Goal: Transaction & Acquisition: Purchase product/service

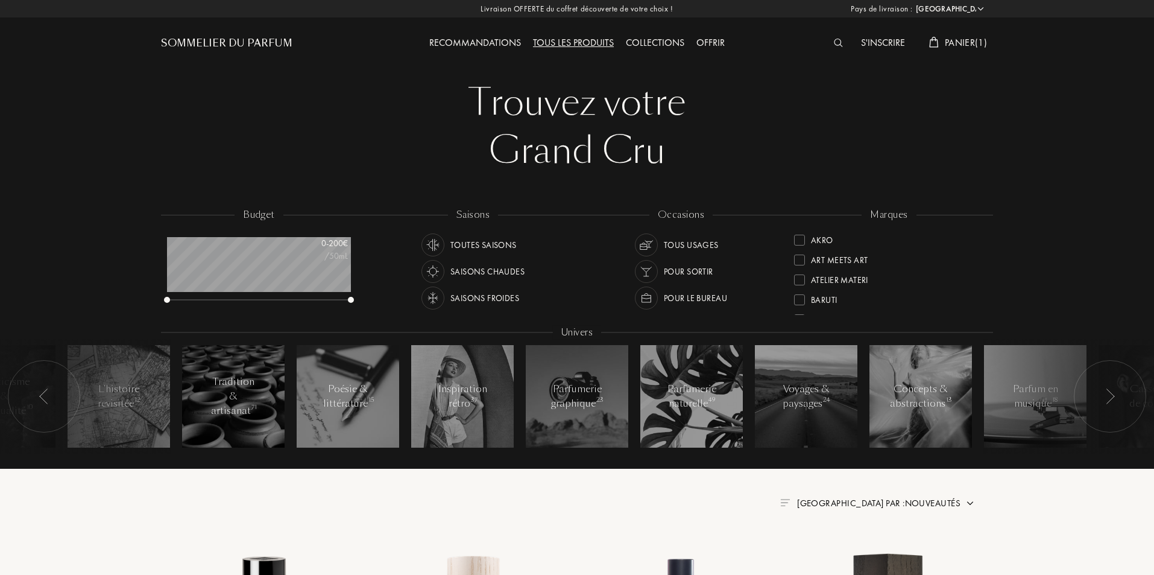
select select "FR"
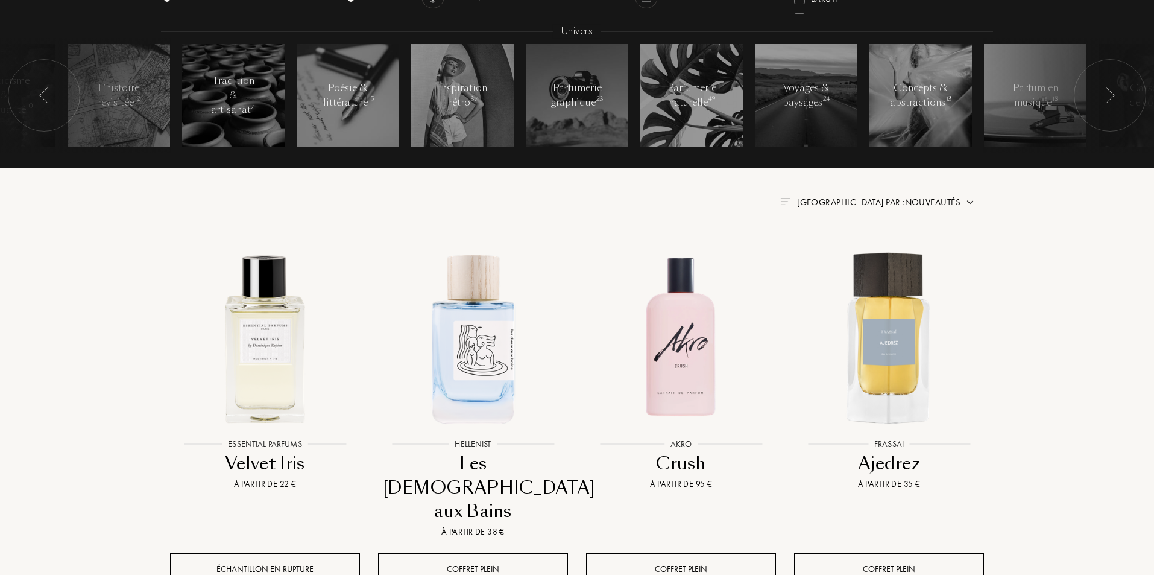
scroll to position [321, 0]
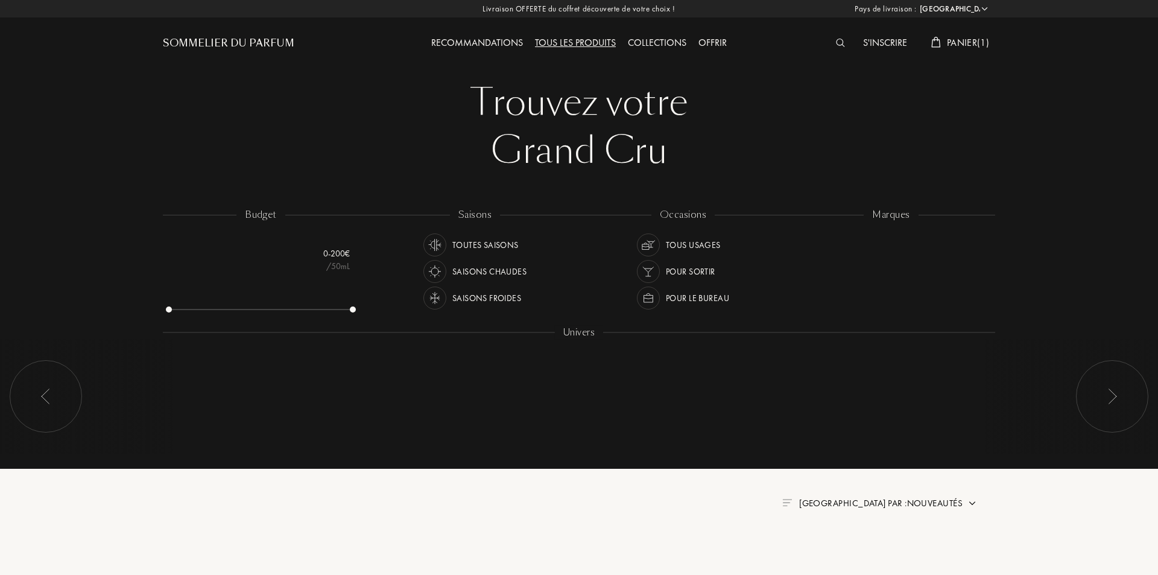
select select "FR"
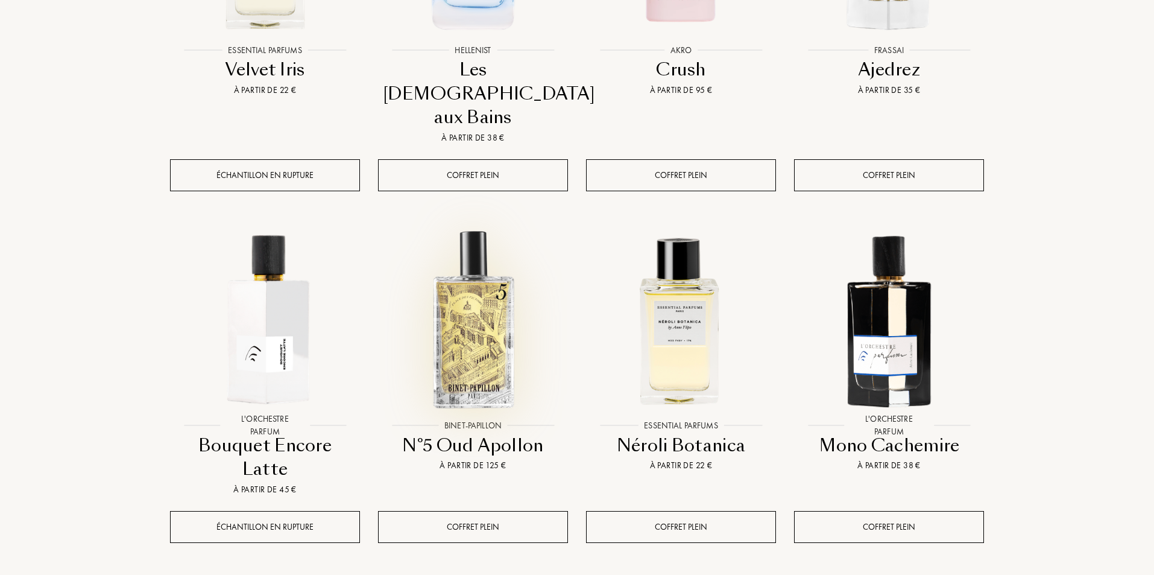
scroll to position [603, 0]
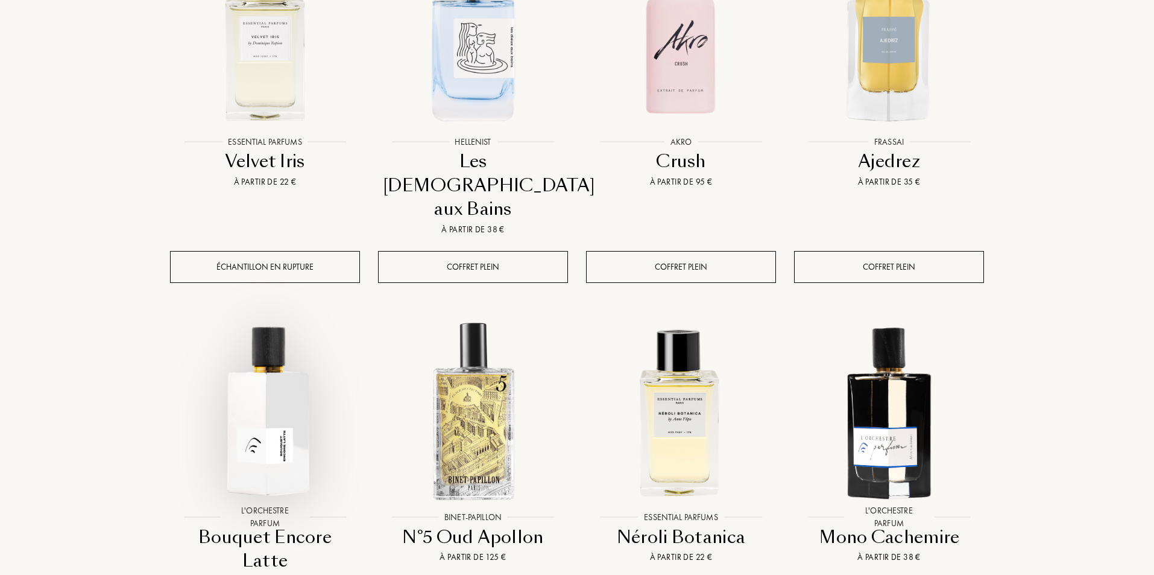
click at [277, 365] on img at bounding box center [265, 411] width 188 height 188
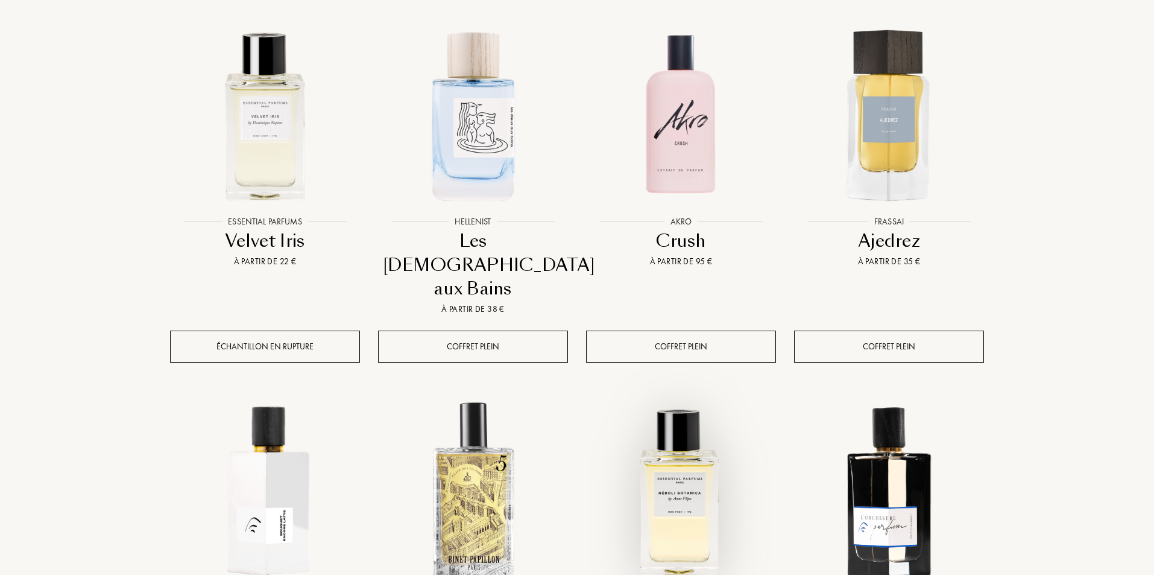
scroll to position [402, 0]
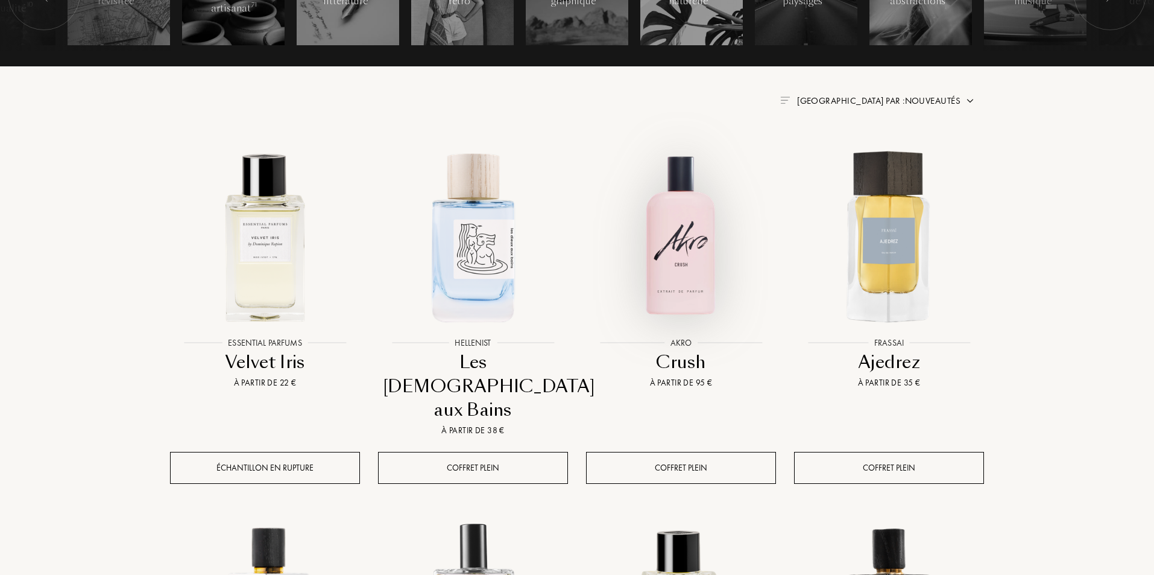
click at [674, 251] on img at bounding box center [681, 236] width 188 height 188
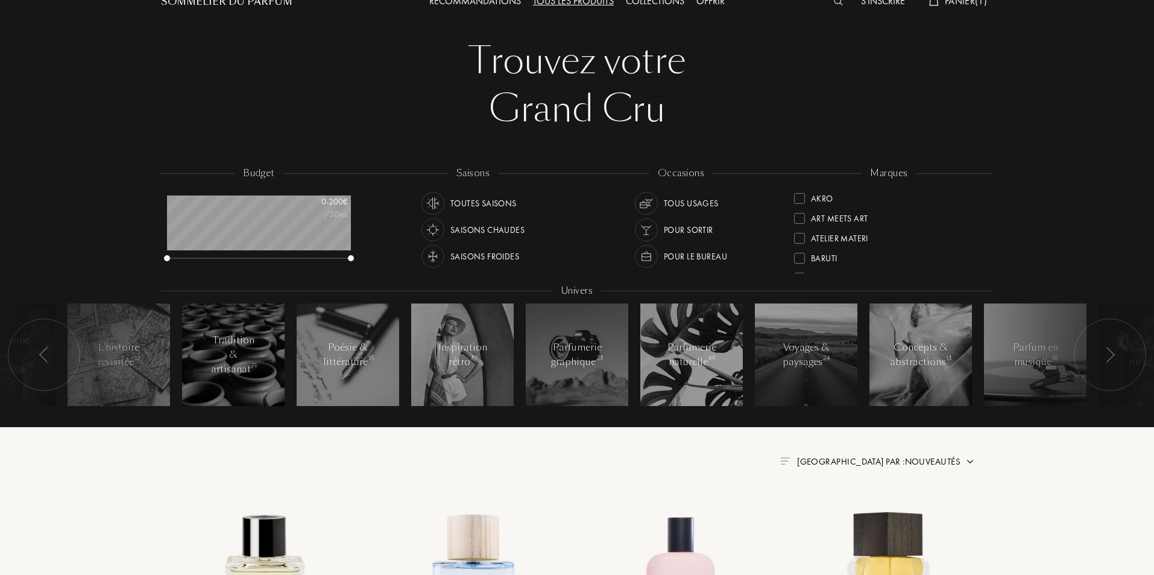
scroll to position [0, 0]
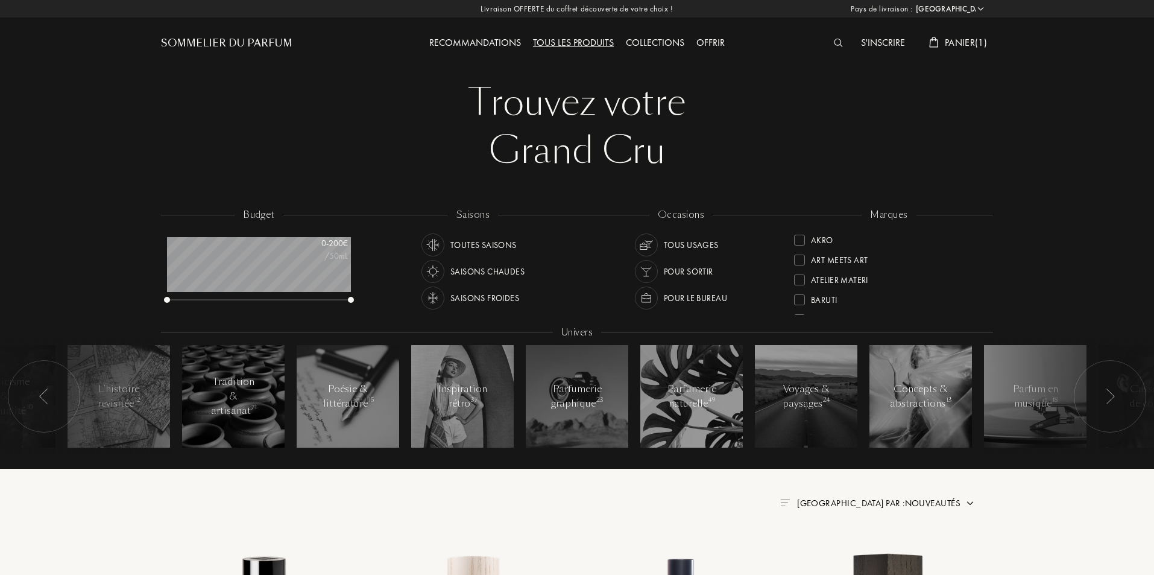
click at [965, 43] on span "Panier ( 1 )" at bounding box center [966, 42] width 42 height 13
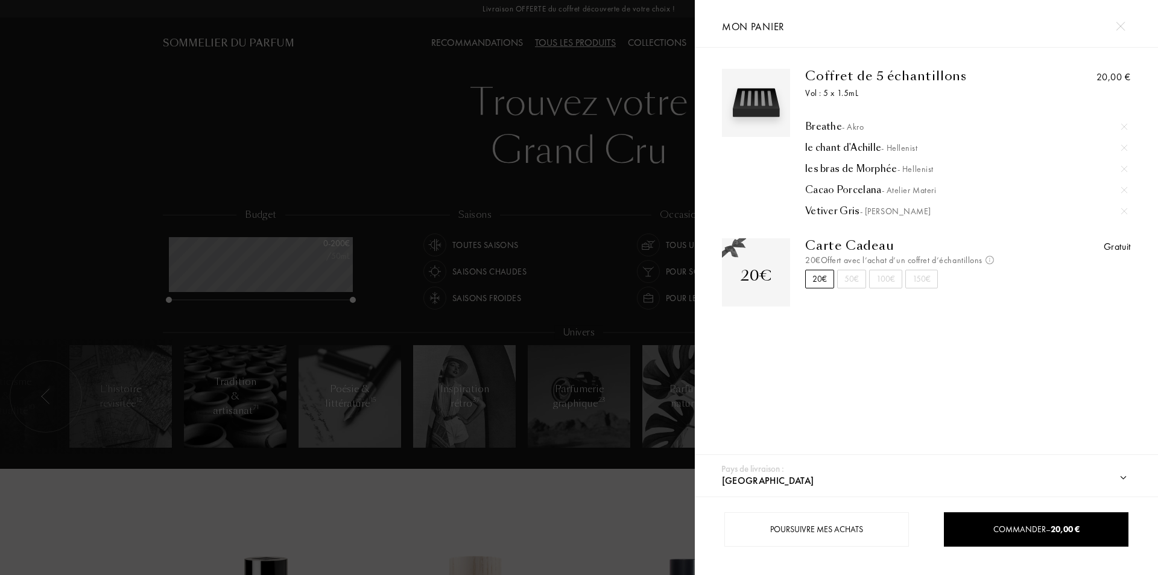
click at [183, 497] on div at bounding box center [347, 287] width 695 height 575
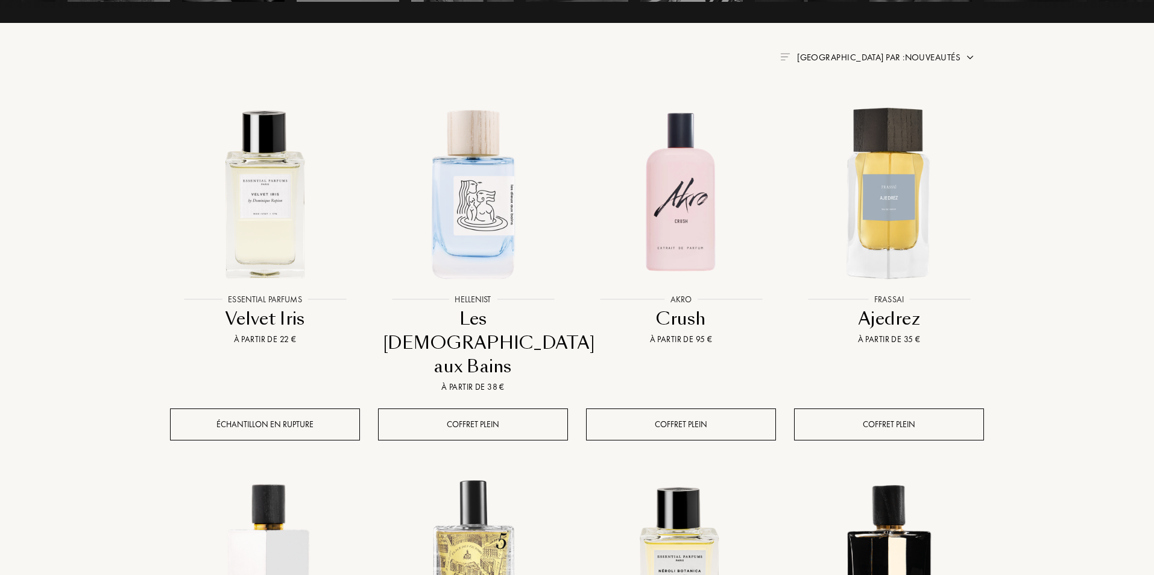
scroll to position [442, 0]
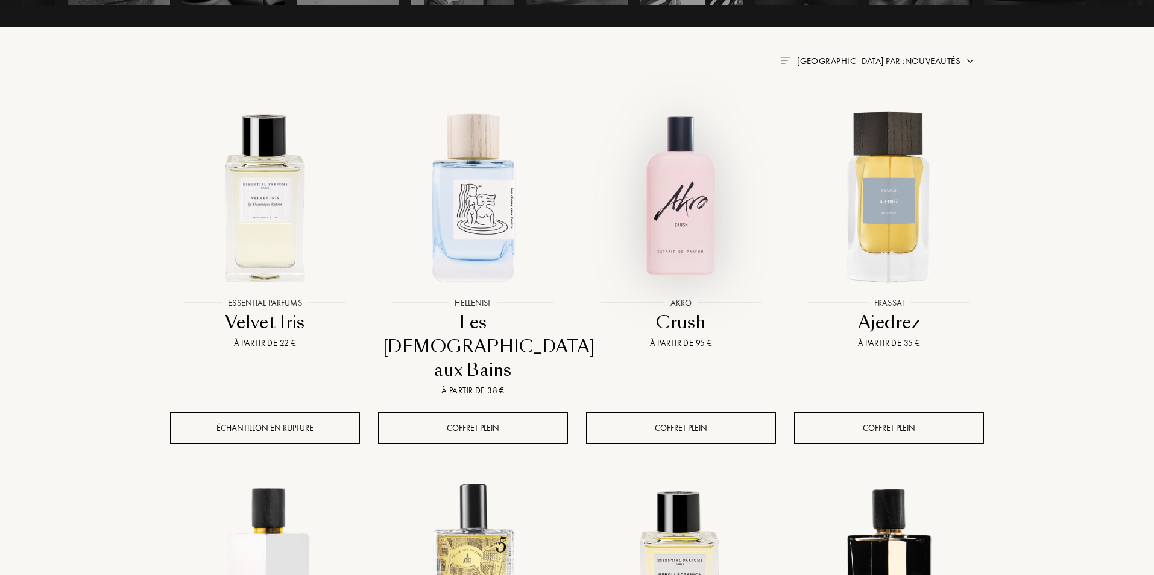
click at [684, 223] on img at bounding box center [681, 197] width 188 height 188
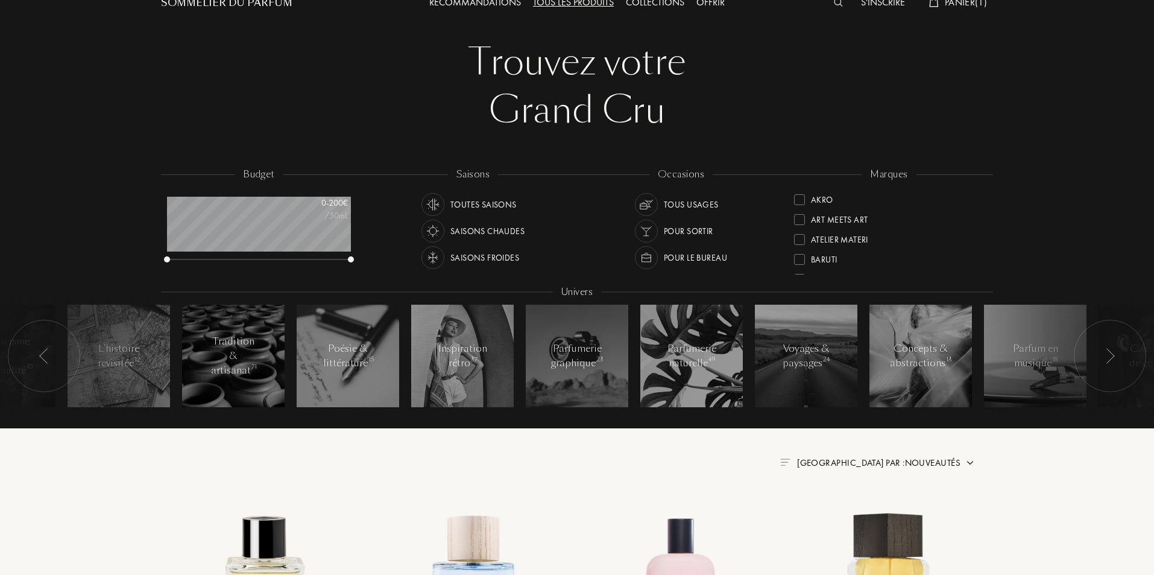
scroll to position [0, 0]
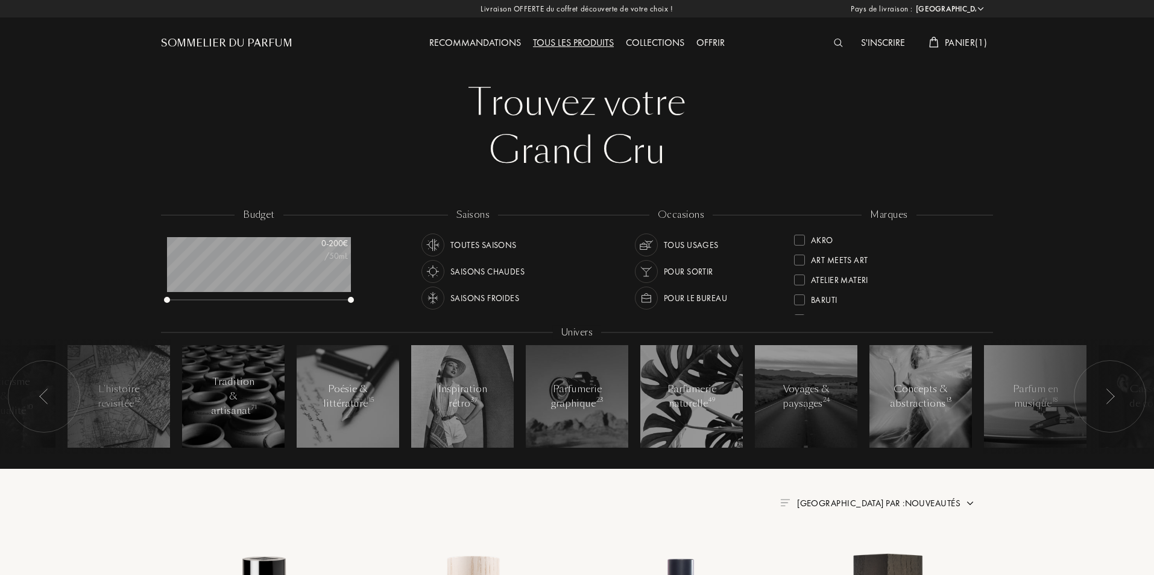
click at [967, 46] on span "Panier ( 1 )" at bounding box center [966, 42] width 42 height 13
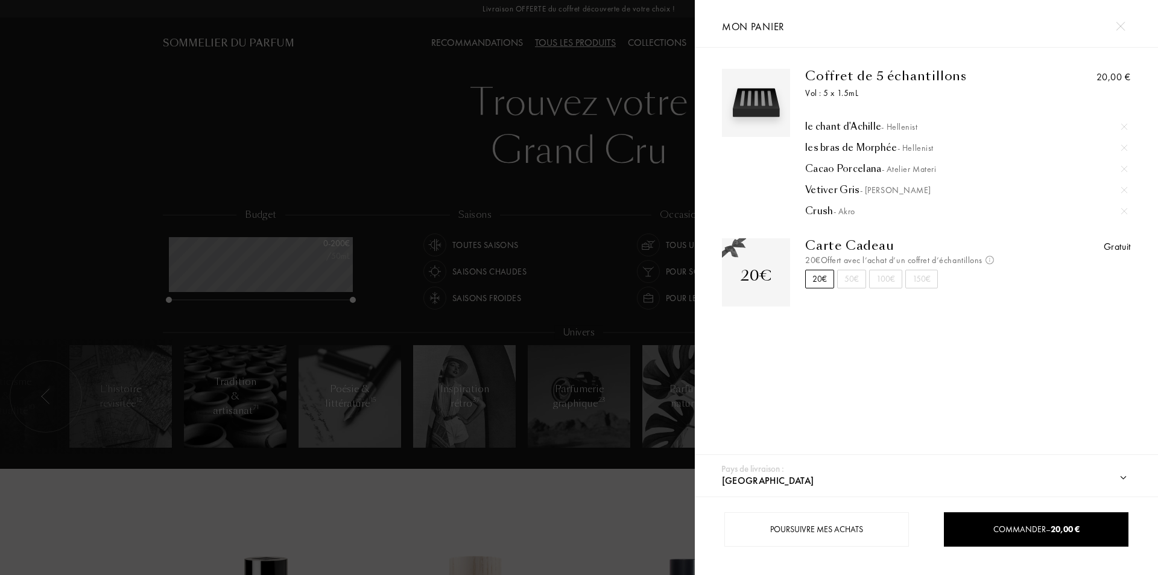
click at [110, 502] on div at bounding box center [347, 287] width 695 height 575
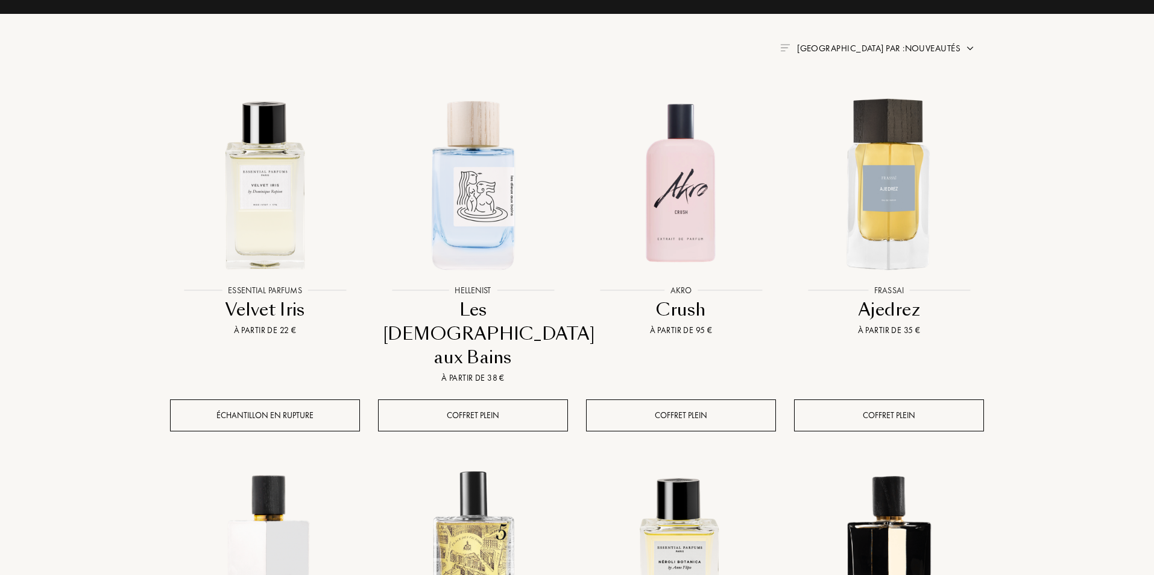
scroll to position [603, 0]
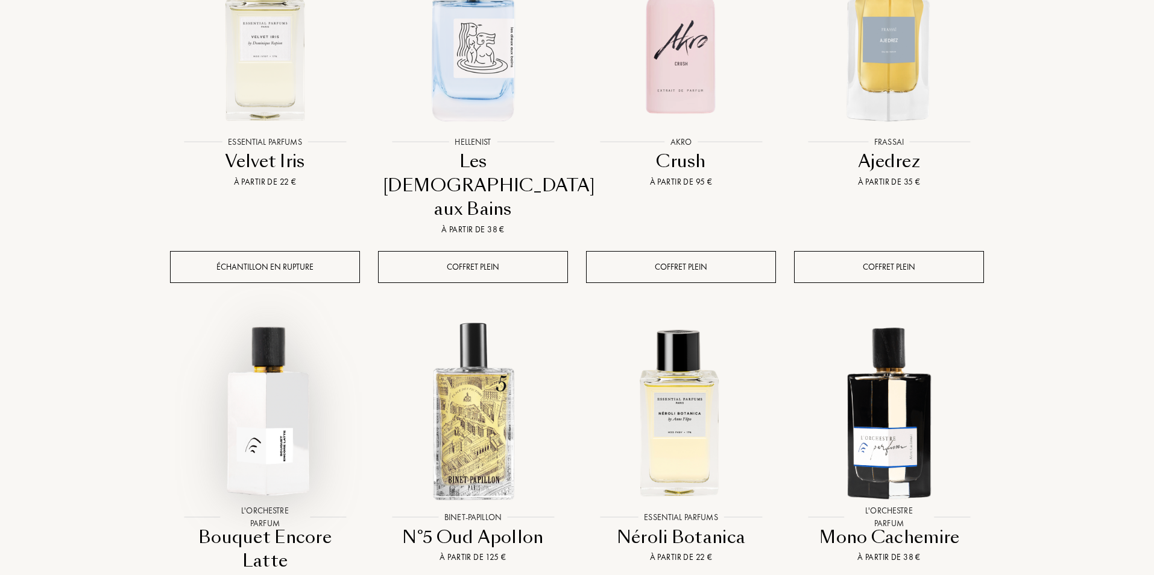
click at [238, 360] on img at bounding box center [265, 411] width 188 height 188
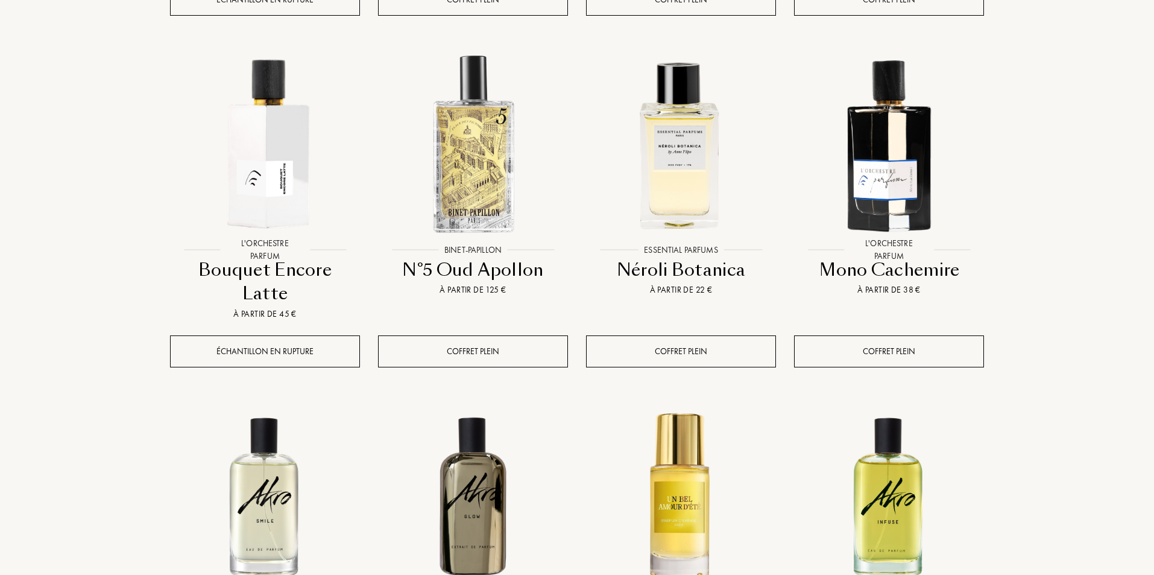
scroll to position [1045, 0]
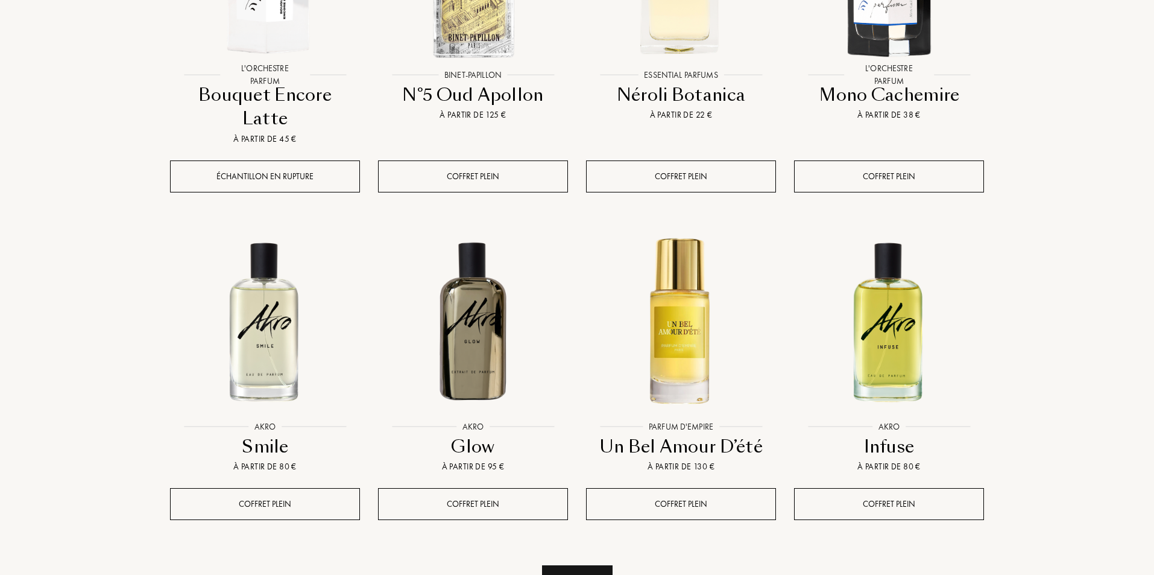
click at [592, 565] on div "Voir plus" at bounding box center [577, 584] width 71 height 38
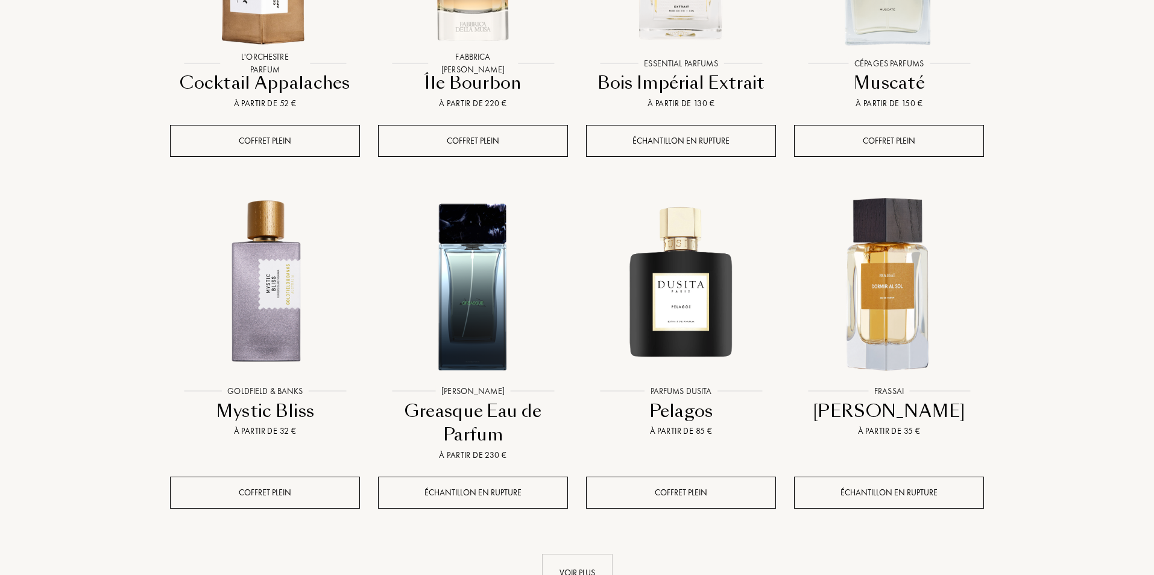
scroll to position [2091, 0]
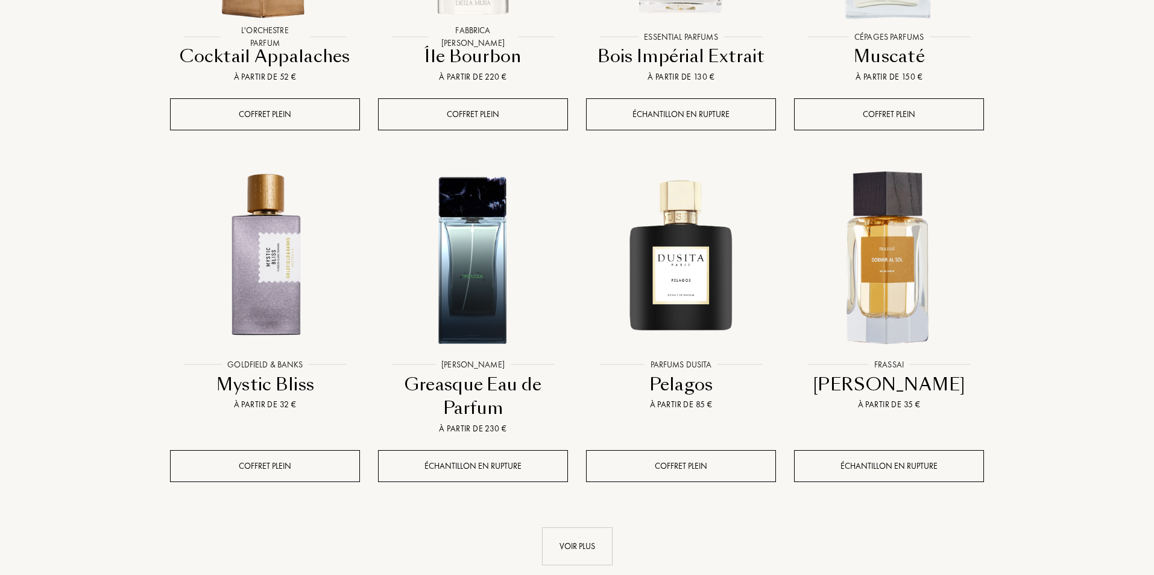
drag, startPoint x: 540, startPoint y: 469, endPoint x: 550, endPoint y: 466, distance: 10.1
click at [541, 527] on link "Voir plus" at bounding box center [577, 546] width 814 height 38
click at [588, 527] on div "Voir plus" at bounding box center [577, 546] width 71 height 38
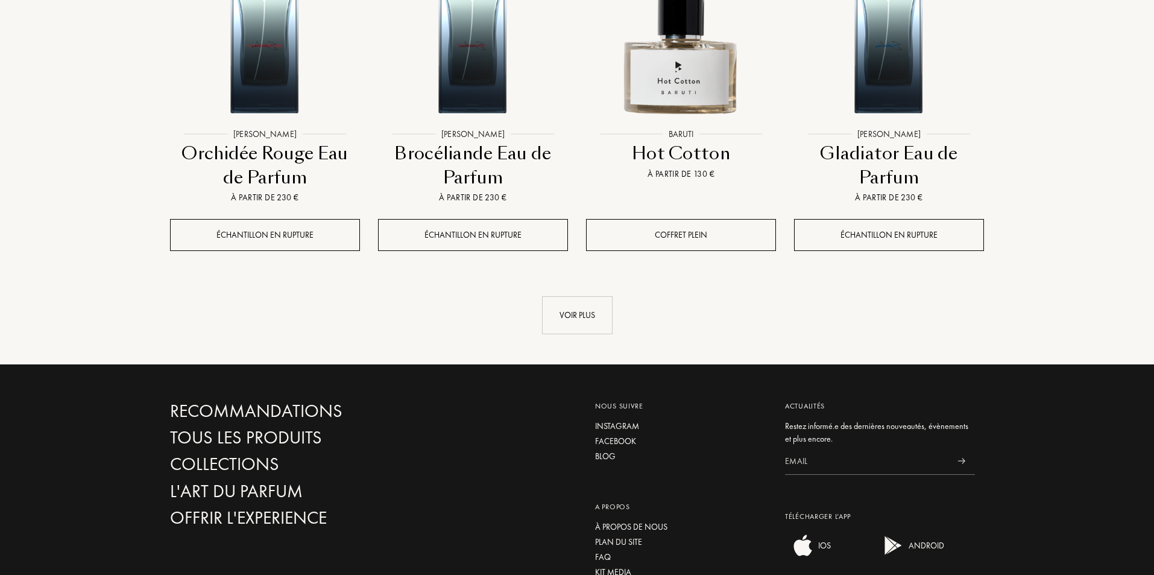
scroll to position [3377, 0]
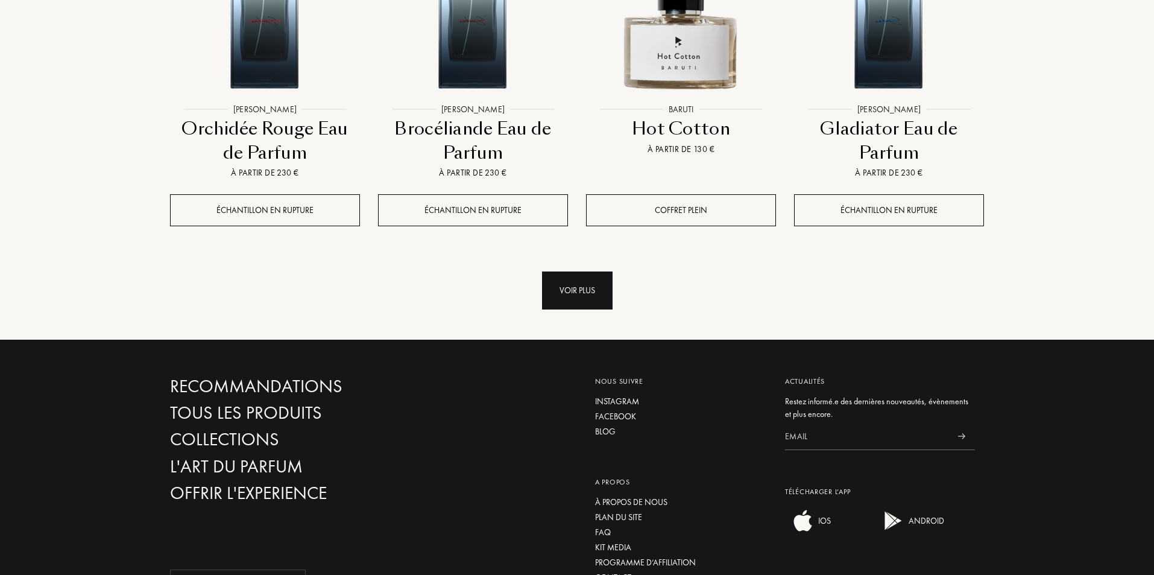
click at [590, 271] on div "Voir plus" at bounding box center [577, 290] width 71 height 38
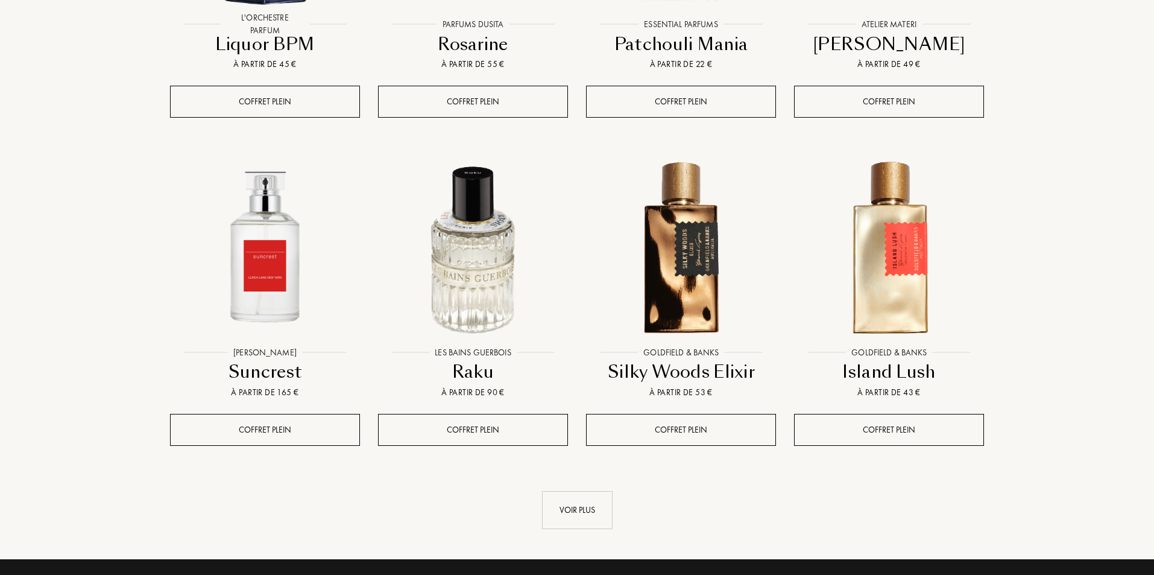
scroll to position [4422, 0]
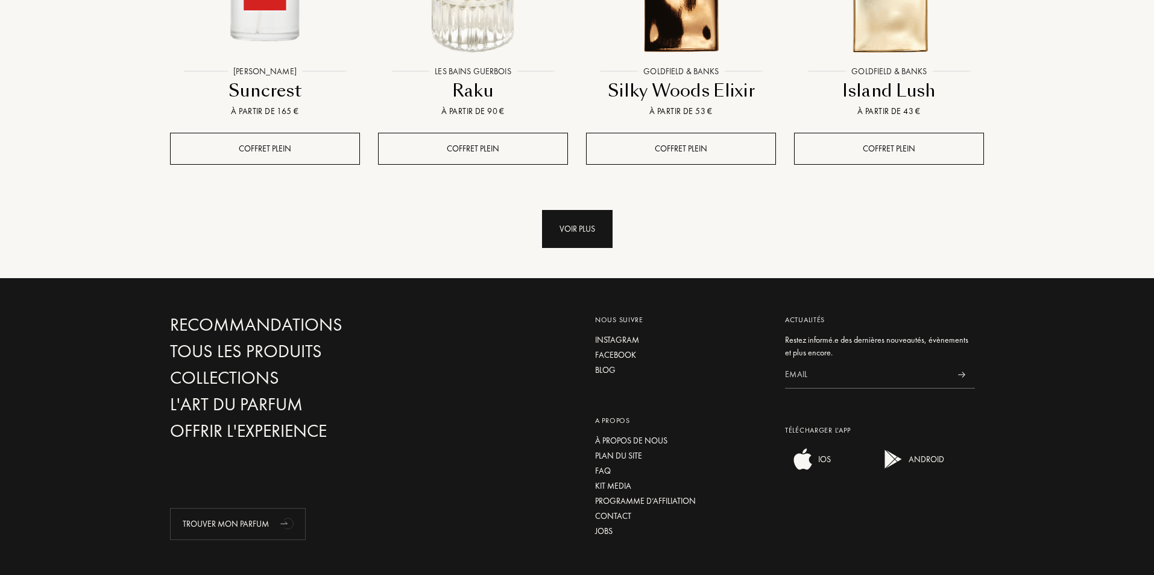
click at [592, 210] on div "Voir plus" at bounding box center [577, 229] width 71 height 38
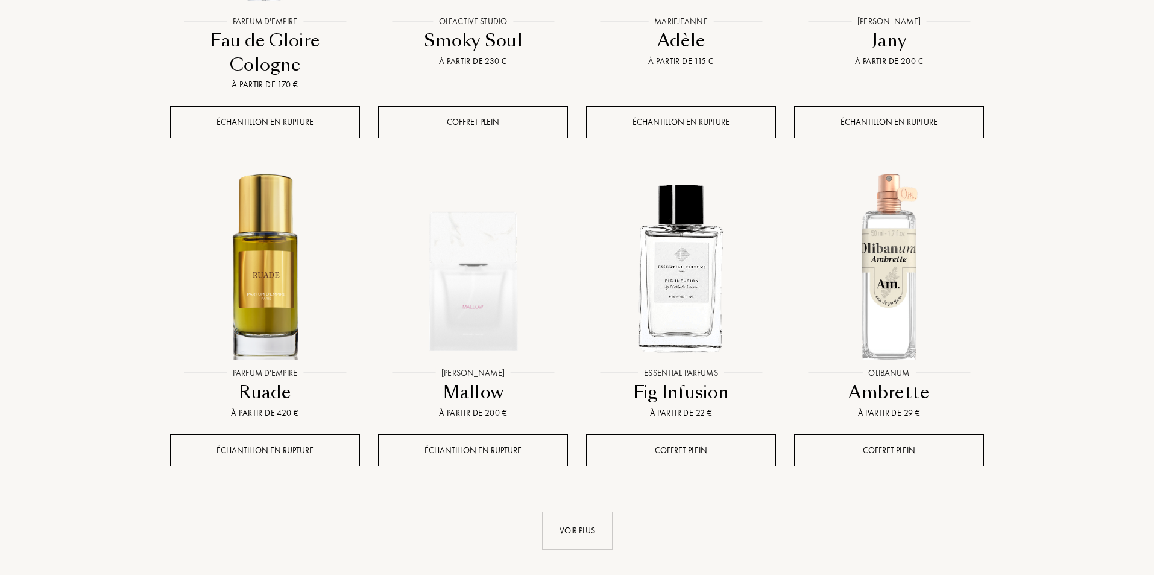
scroll to position [5226, 0]
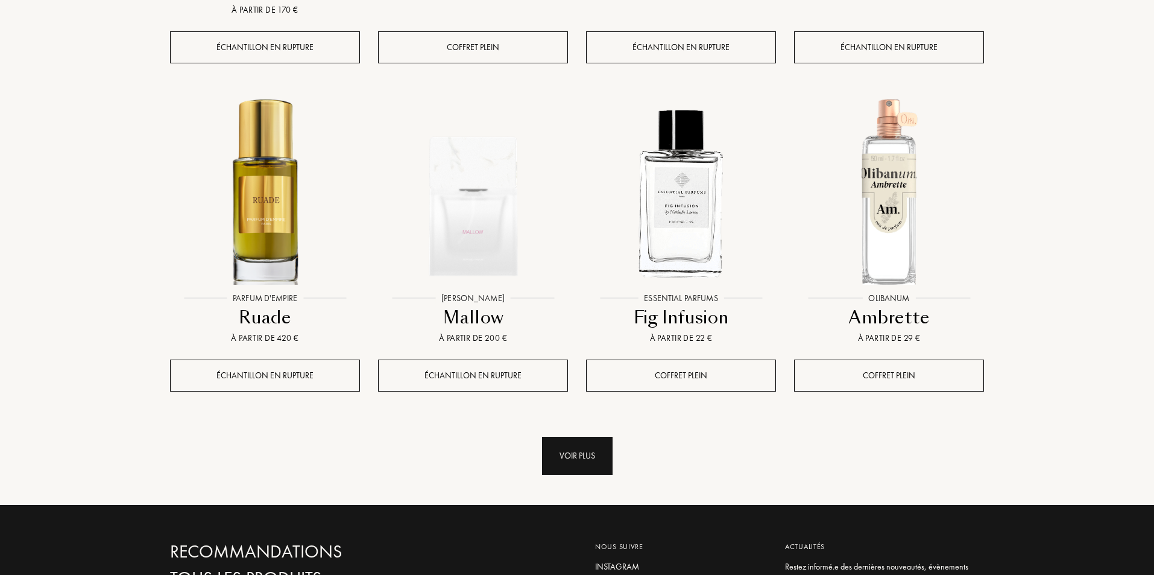
click at [593, 437] on div "Voir plus" at bounding box center [577, 456] width 71 height 38
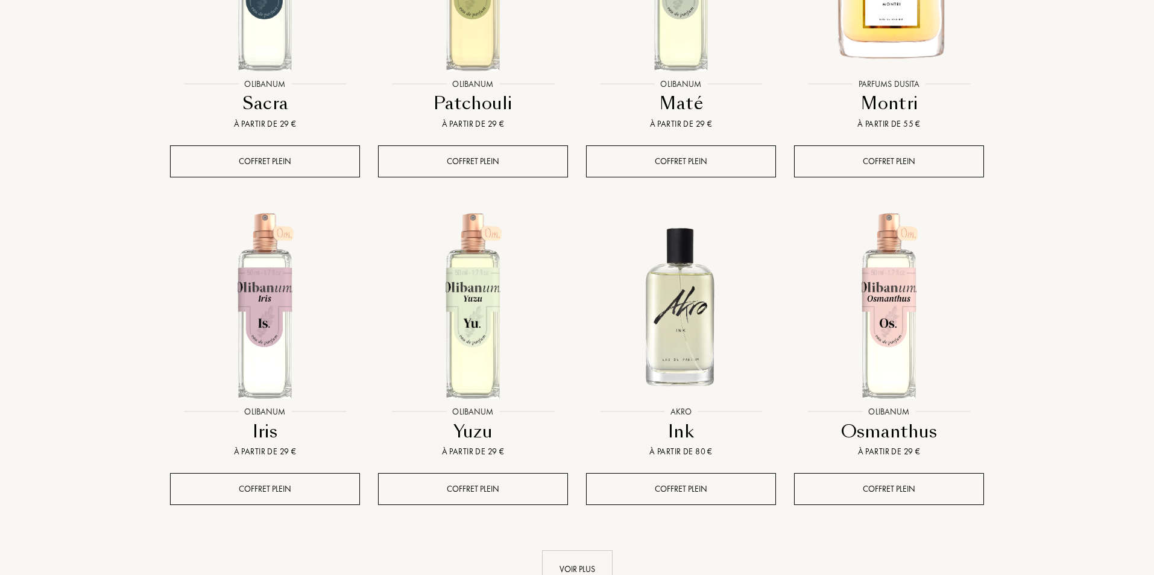
scroll to position [6271, 0]
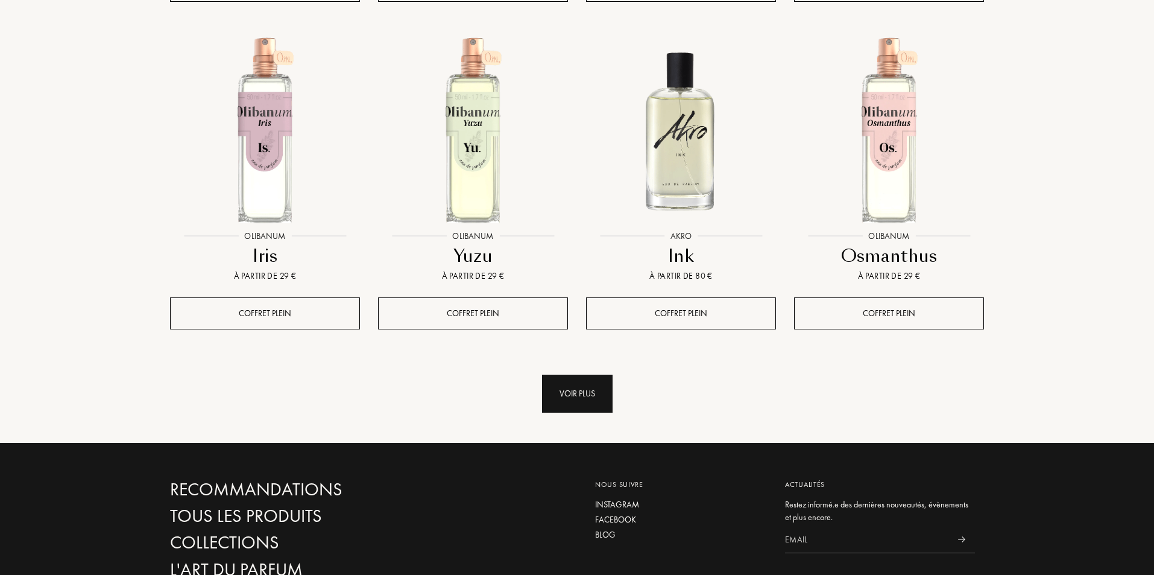
click at [600, 374] on div "Voir plus" at bounding box center [577, 393] width 71 height 38
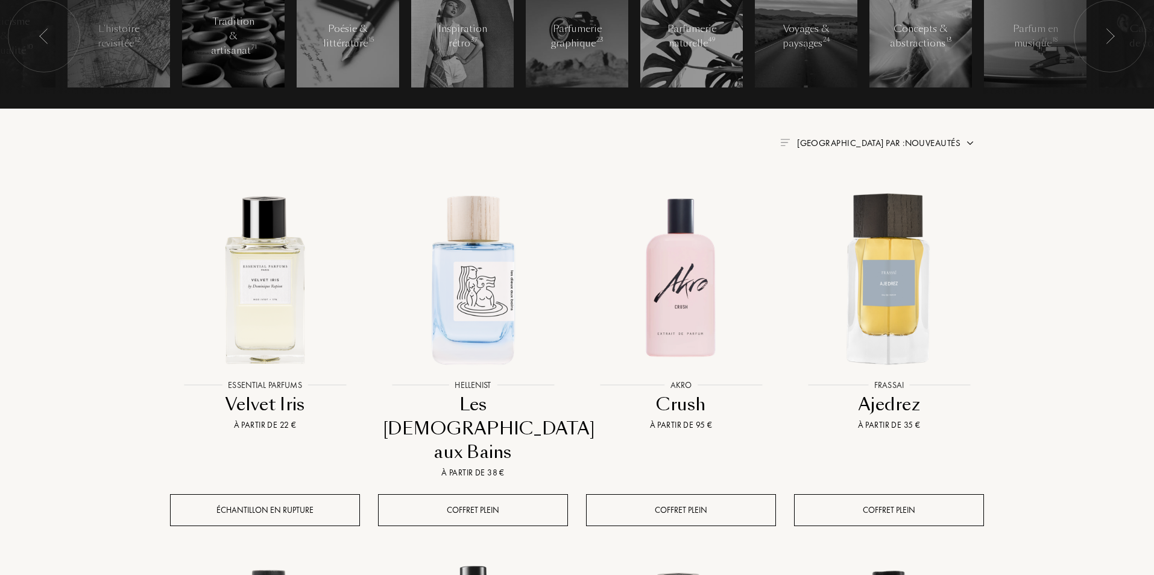
scroll to position [321, 0]
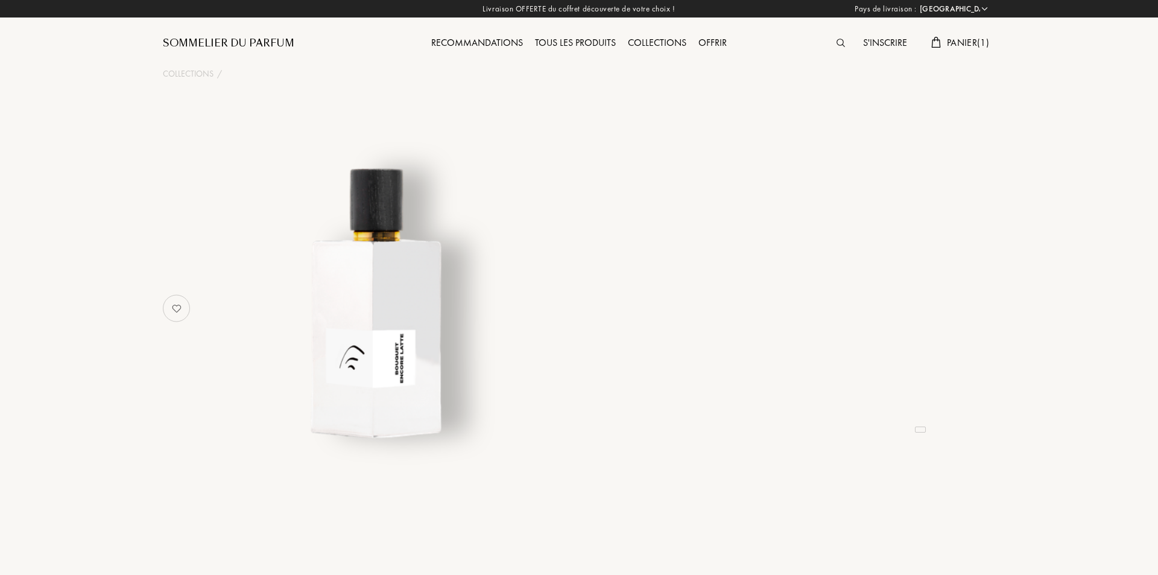
select select "FR"
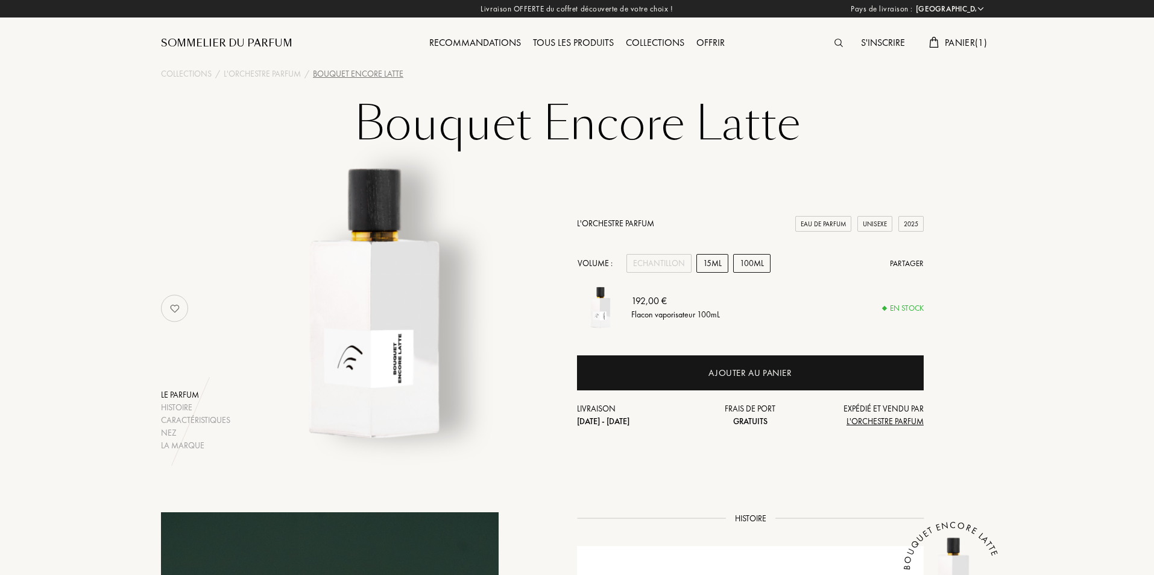
click at [718, 265] on div "15mL" at bounding box center [712, 263] width 32 height 19
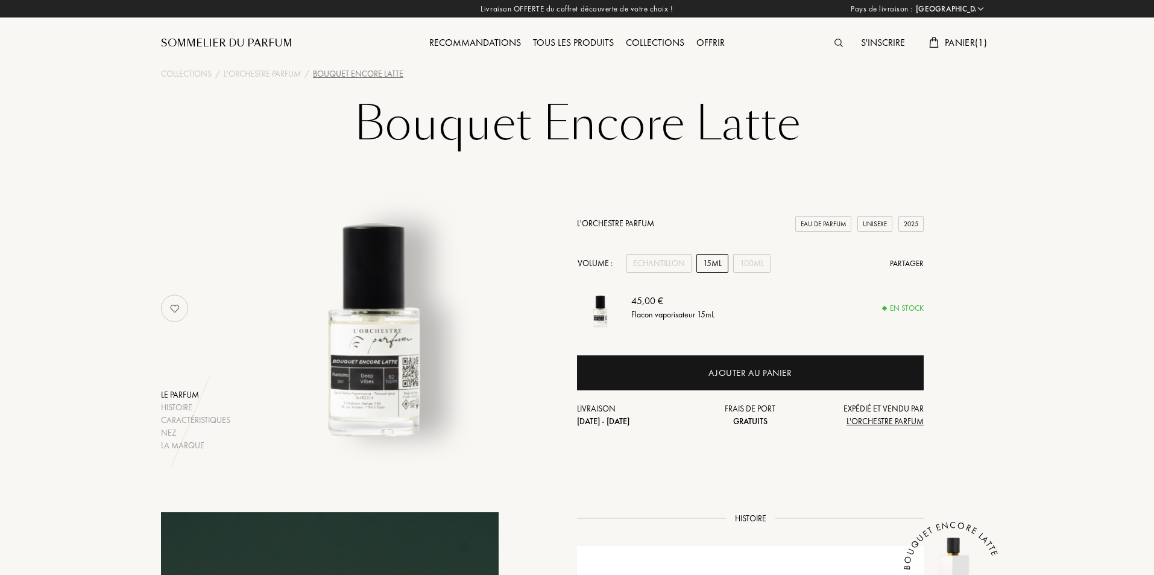
click at [653, 252] on div "L'Orchestre Parfum Eau de Parfum Unisexe 2025 Volume : Echantillon 15mL 100mL P…" at bounding box center [750, 322] width 347 height 210
click at [654, 257] on div "Echantillon" at bounding box center [659, 263] width 65 height 19
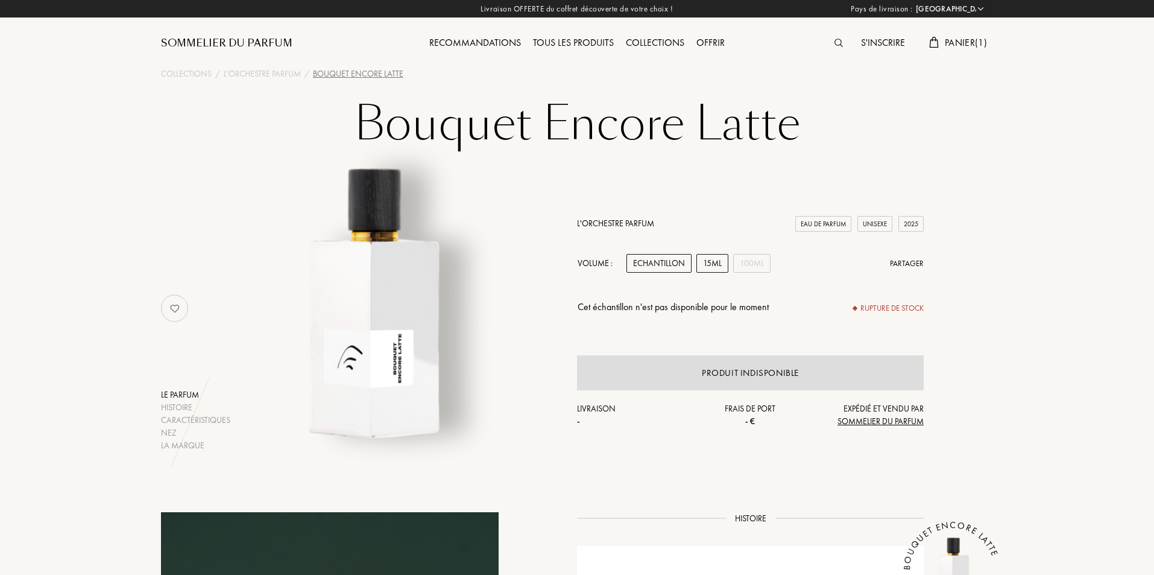
click at [714, 257] on div "15mL" at bounding box center [712, 263] width 32 height 19
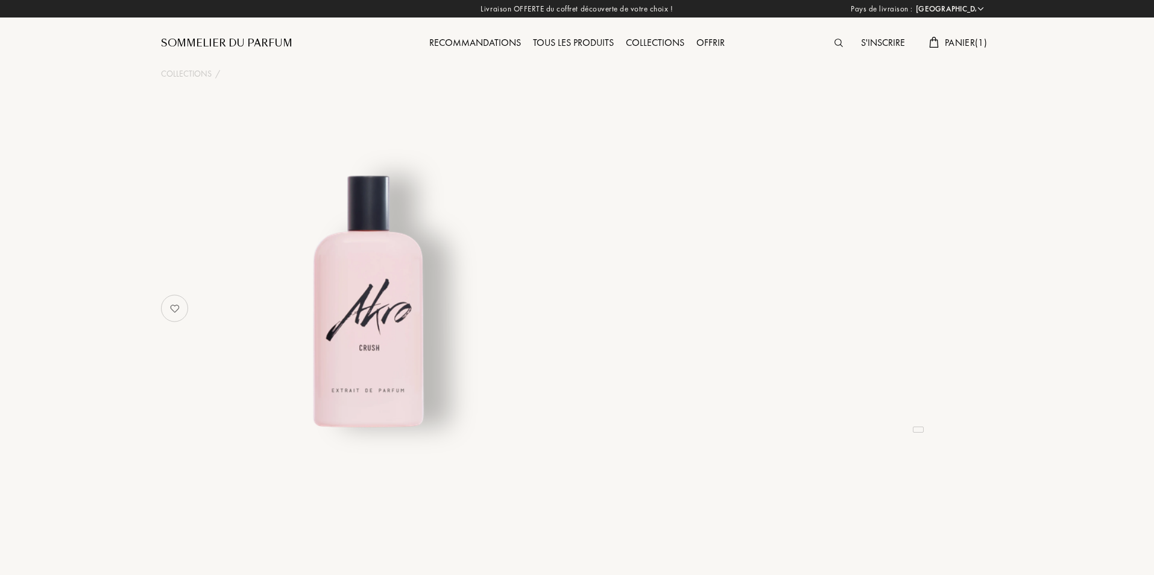
select select "FR"
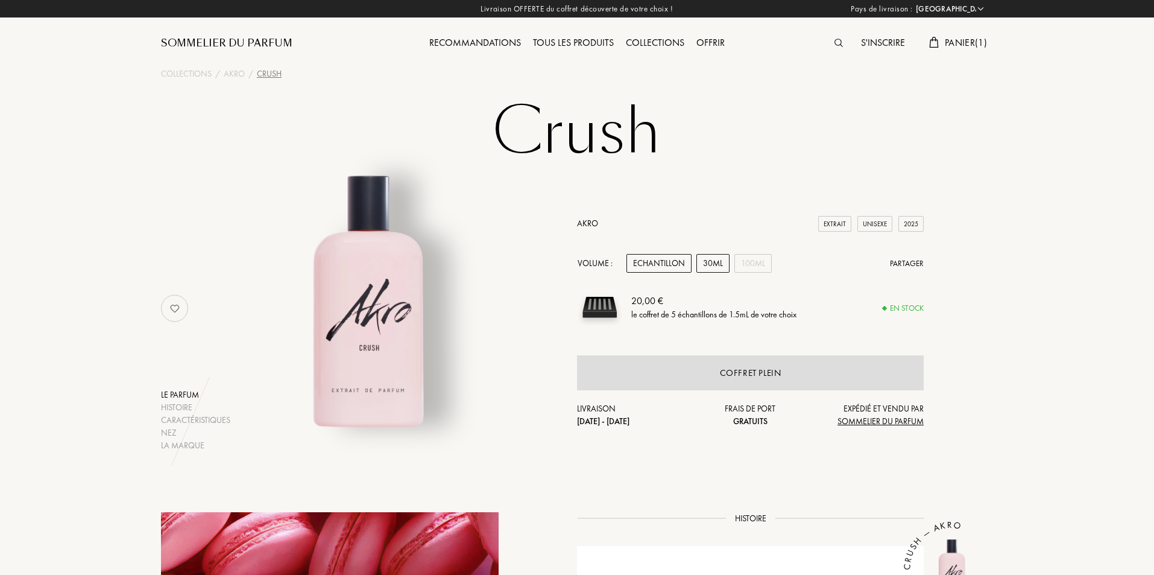
click at [705, 263] on div "30mL" at bounding box center [712, 263] width 33 height 19
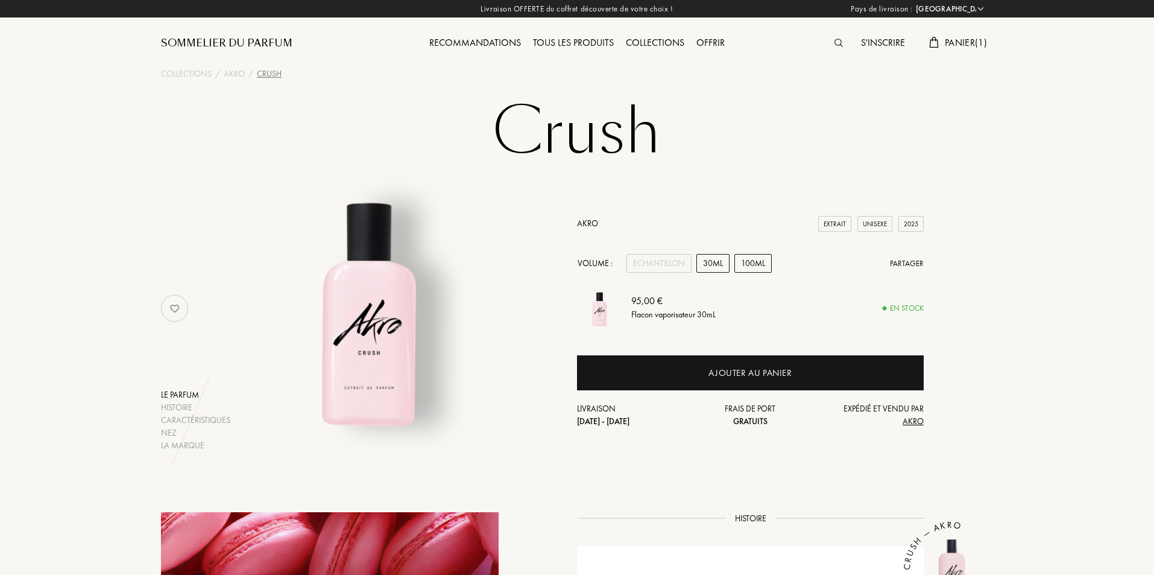
click at [750, 258] on div "100mL" at bounding box center [752, 263] width 37 height 19
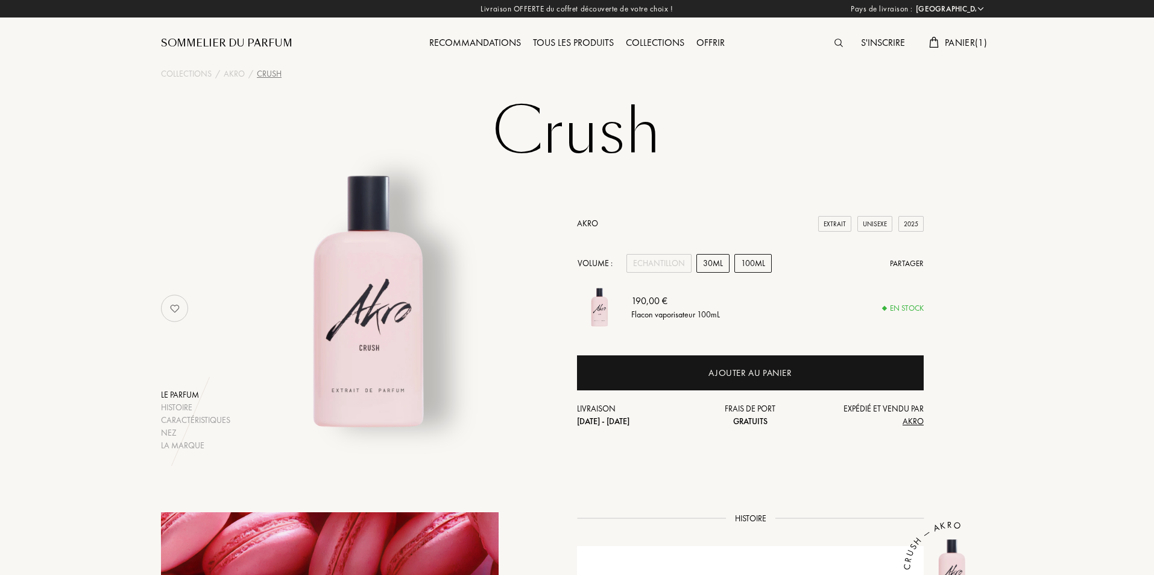
click at [726, 262] on div "30mL" at bounding box center [712, 263] width 33 height 19
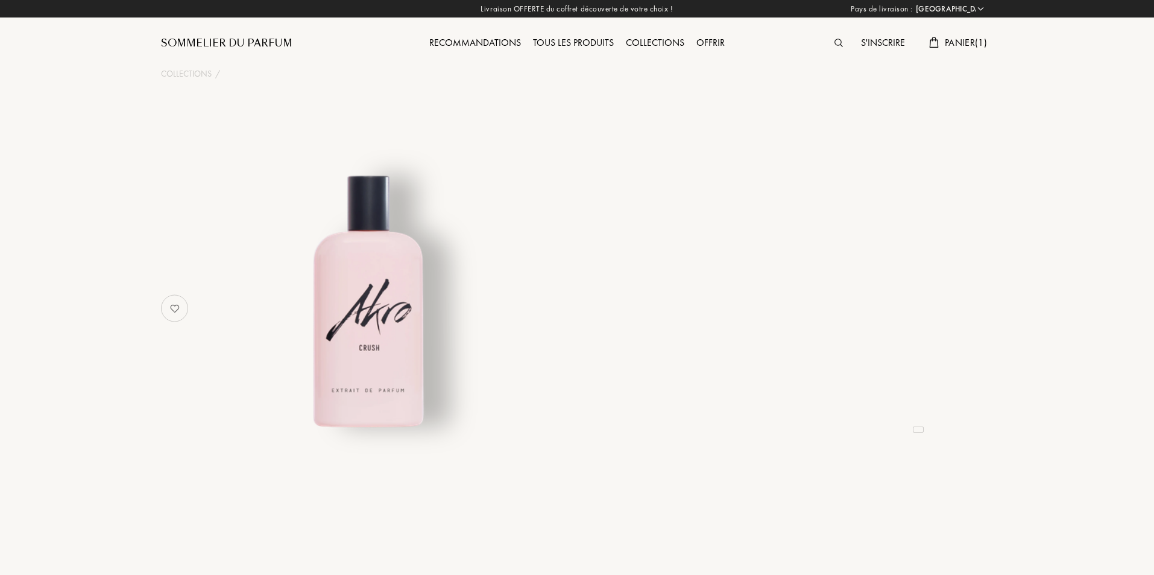
select select "FR"
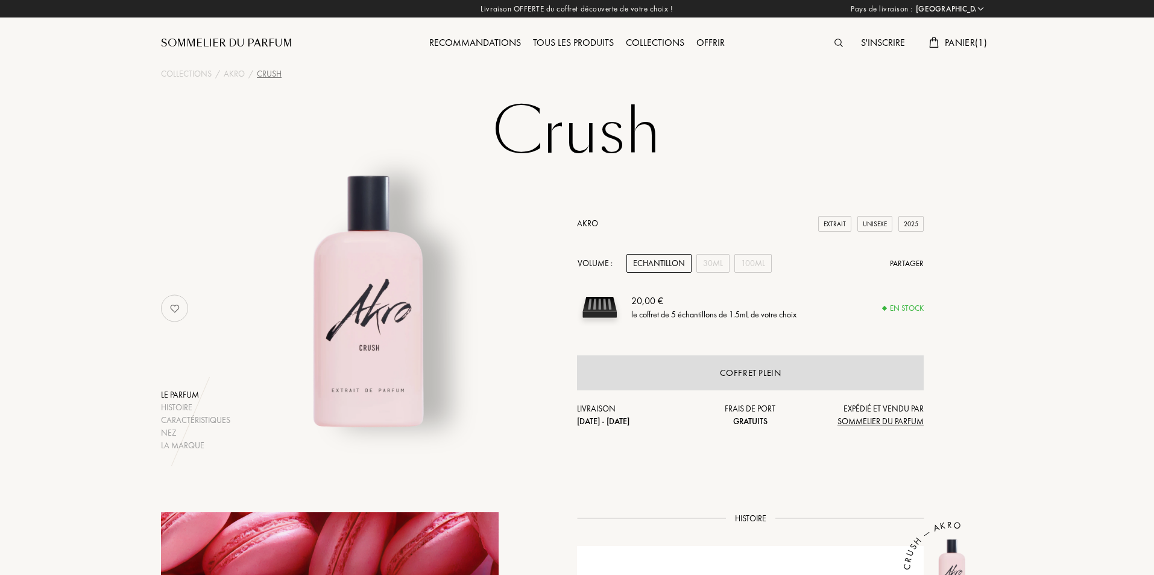
click at [686, 261] on div "Echantillon" at bounding box center [659, 263] width 65 height 19
click at [959, 44] on span "Panier ( 1 )" at bounding box center [966, 42] width 42 height 13
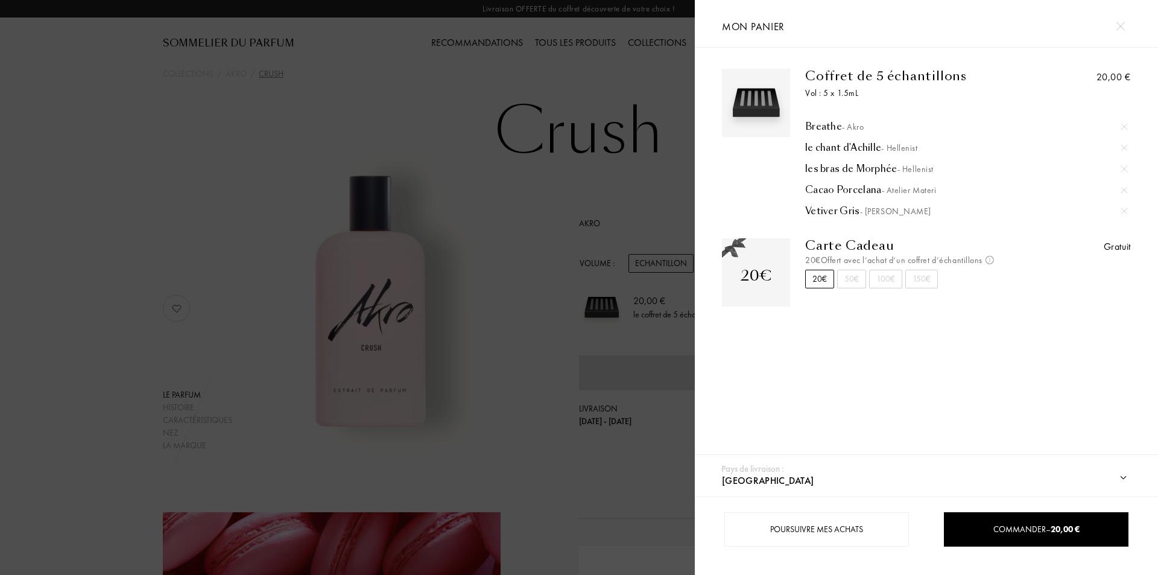
click at [1121, 126] on img at bounding box center [1124, 127] width 6 height 6
click at [98, 406] on div at bounding box center [347, 287] width 695 height 575
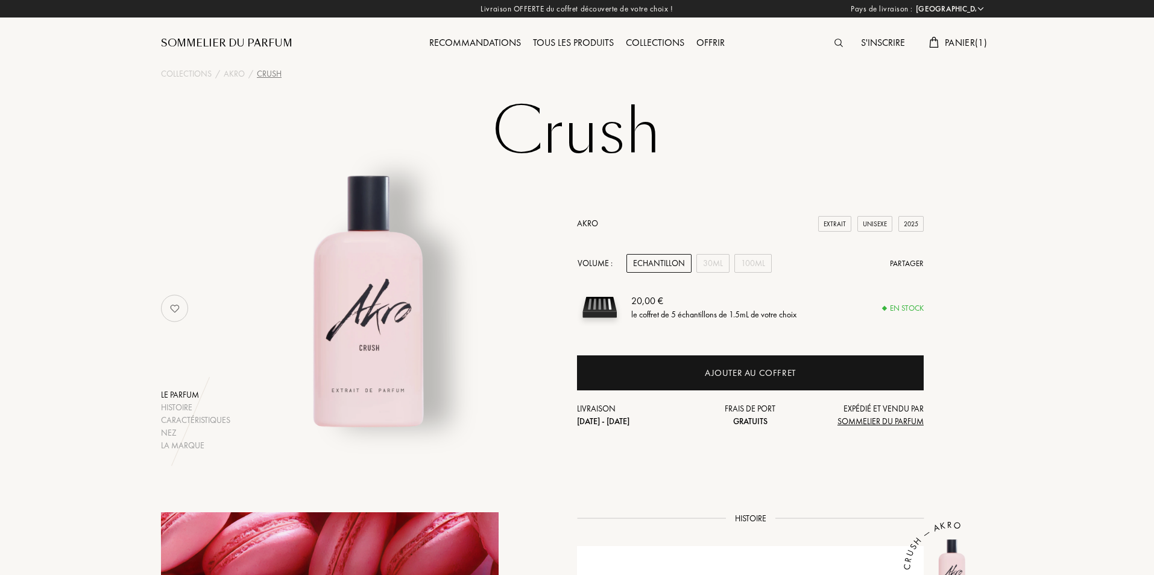
click at [670, 266] on div "Echantillon" at bounding box center [659, 263] width 65 height 19
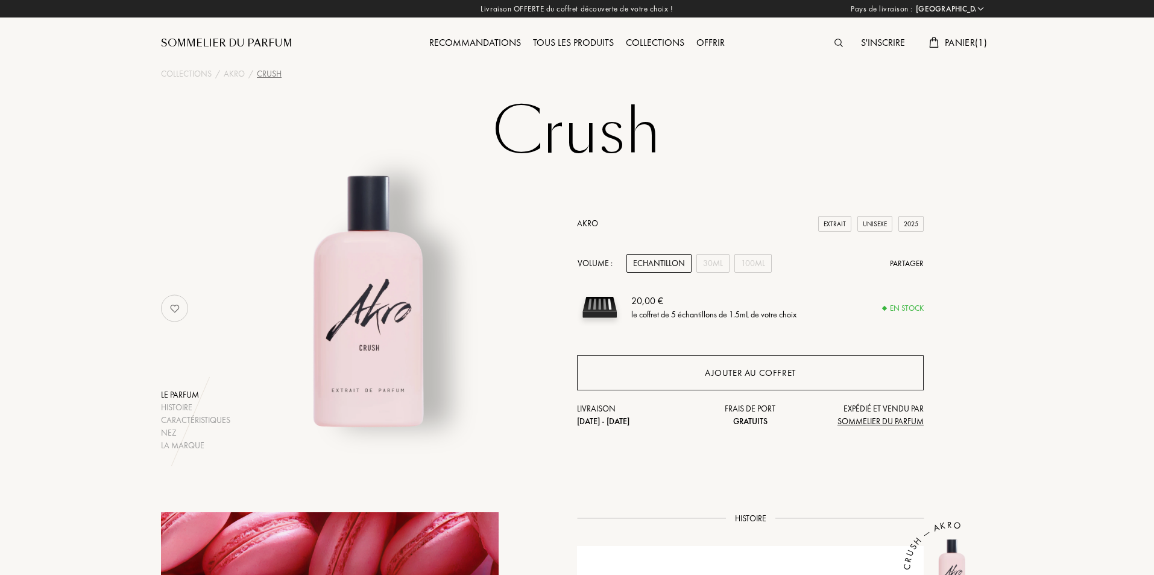
click at [695, 376] on div "Ajouter au coffret" at bounding box center [750, 372] width 347 height 35
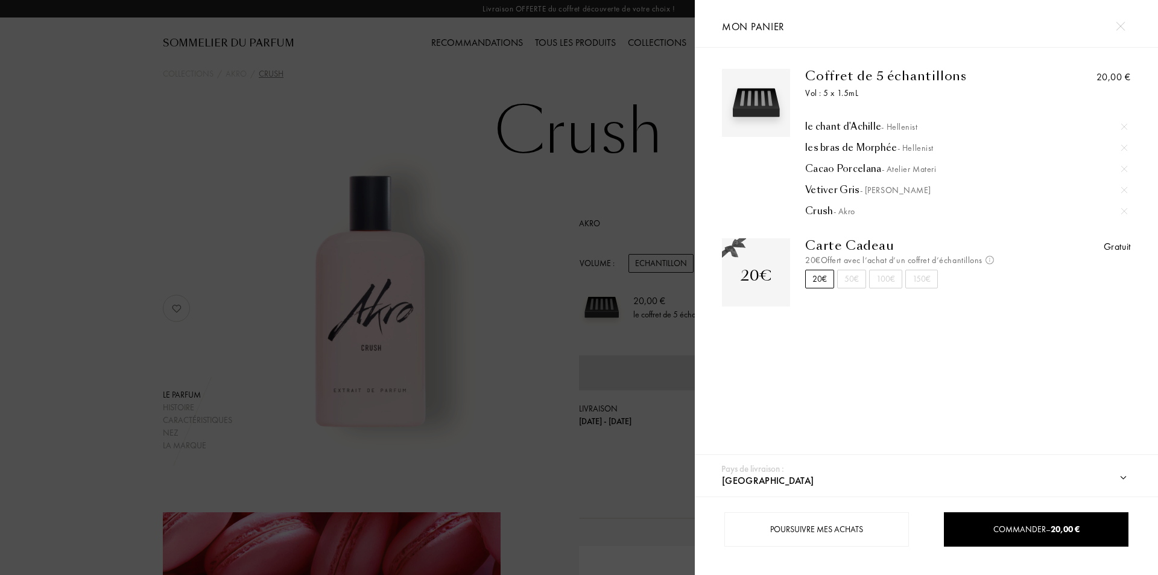
click at [178, 166] on div at bounding box center [347, 287] width 695 height 575
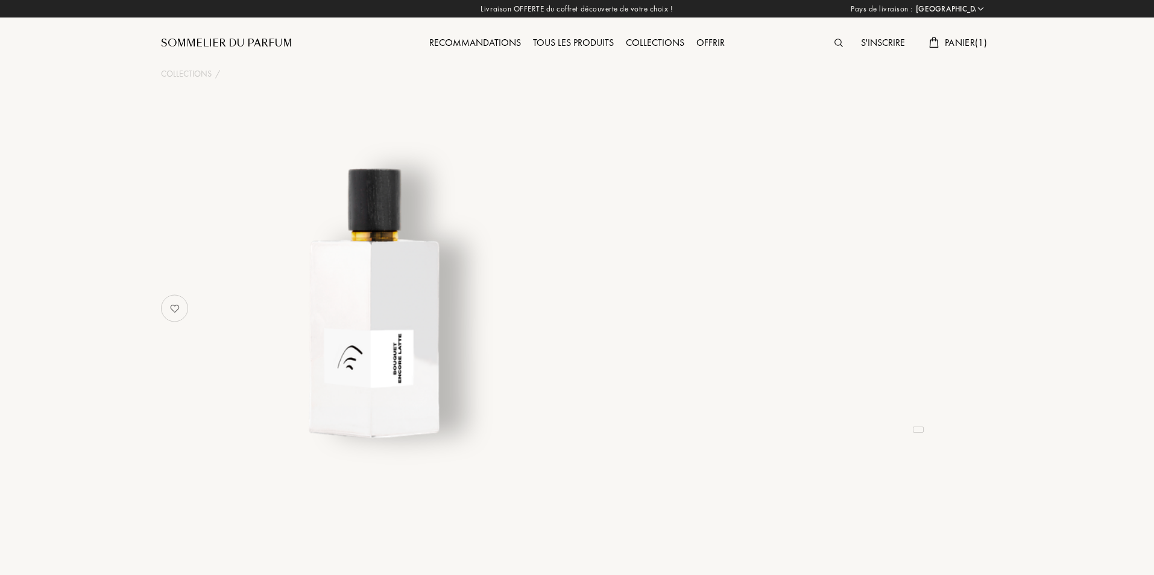
select select "FR"
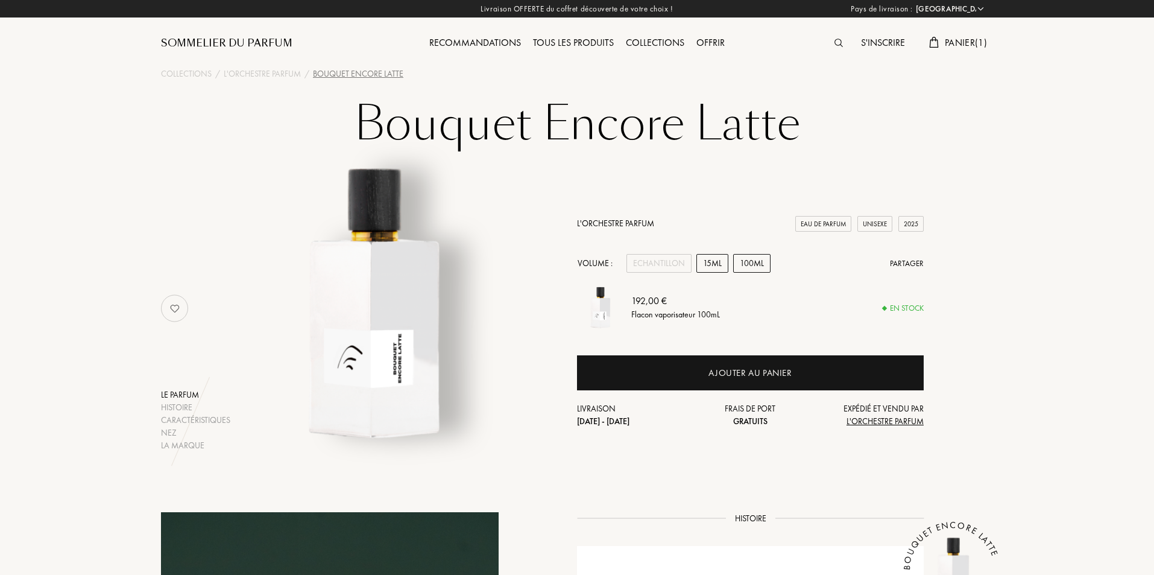
click at [716, 266] on div "15mL" at bounding box center [712, 263] width 32 height 19
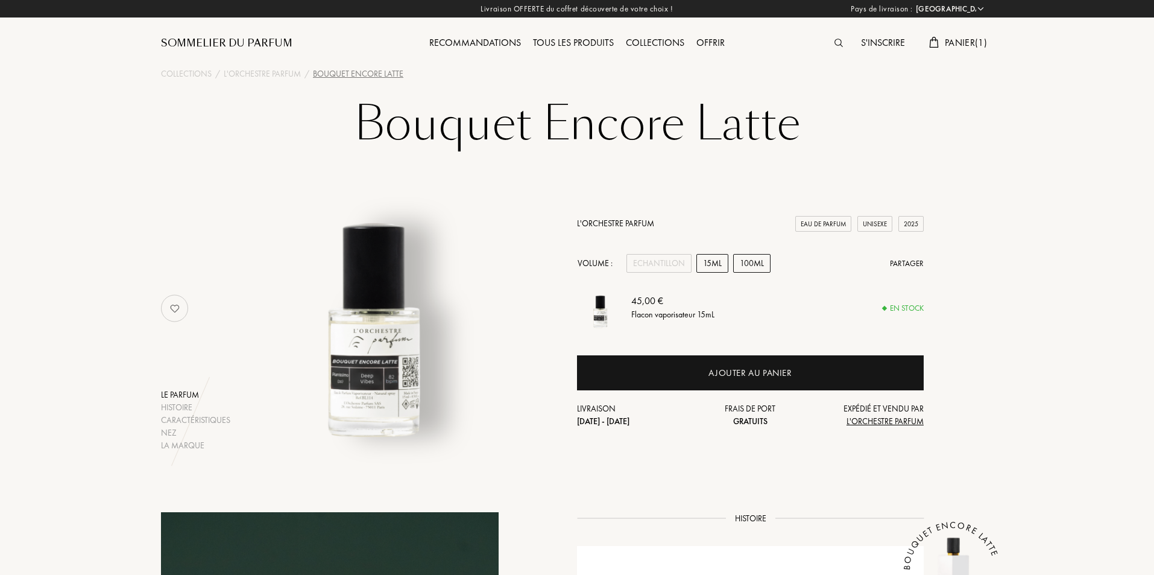
click at [754, 267] on div "100mL" at bounding box center [751, 263] width 37 height 19
